Goal: Task Accomplishment & Management: Use online tool/utility

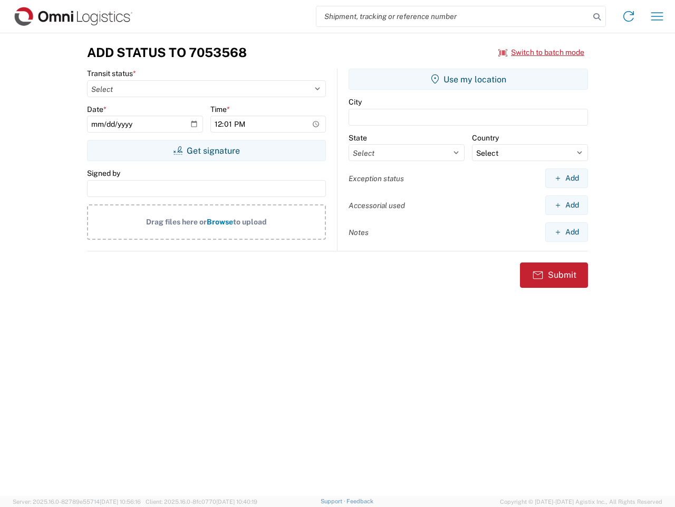
click at [453, 16] on input "search" at bounding box center [453, 16] width 273 height 20
click at [597, 17] on icon at bounding box center [597, 16] width 15 height 15
click at [629, 16] on icon at bounding box center [628, 16] width 17 height 17
click at [657, 16] on icon "button" at bounding box center [658, 16] width 12 height 8
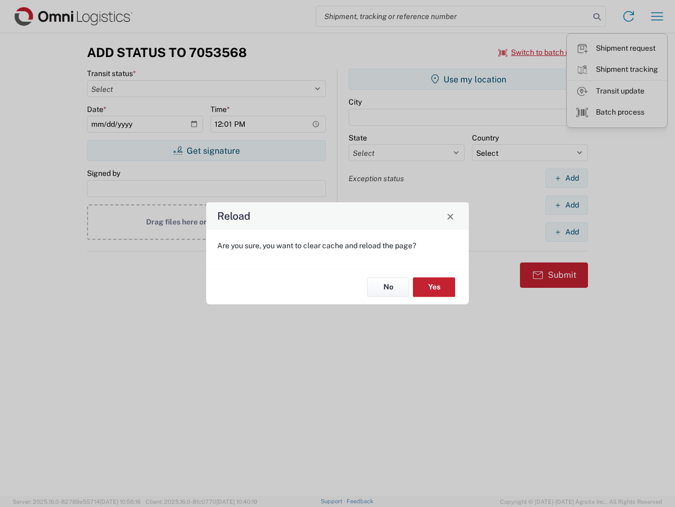
click at [542, 52] on div "Reload Are you sure, you want to clear cache and reload the page? No Yes" at bounding box center [337, 253] width 675 height 507
click at [206, 150] on div "Reload Are you sure, you want to clear cache and reload the page? No Yes" at bounding box center [337, 253] width 675 height 507
click at [469, 79] on div "Reload Are you sure, you want to clear cache and reload the page? No Yes" at bounding box center [337, 253] width 675 height 507
click at [567, 178] on div "Reload Are you sure, you want to clear cache and reload the page? No Yes" at bounding box center [337, 253] width 675 height 507
click at [567, 205] on div "Reload Are you sure, you want to clear cache and reload the page? No Yes" at bounding box center [337, 253] width 675 height 507
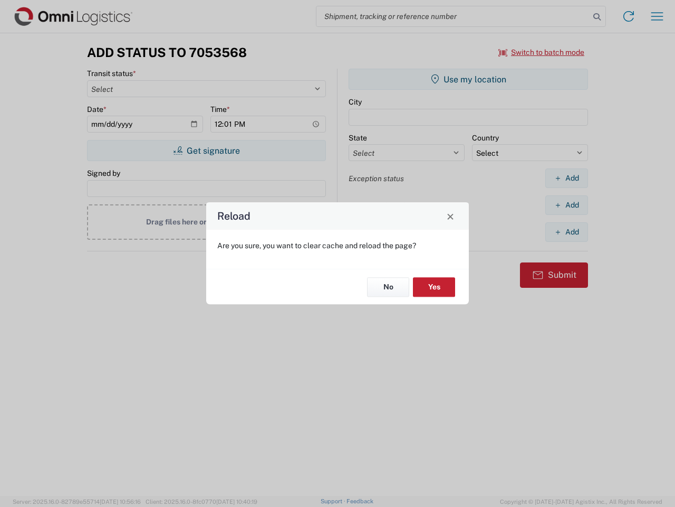
click at [567, 232] on div "Reload Are you sure, you want to clear cache and reload the page? No Yes" at bounding box center [337, 253] width 675 height 507
